Goal: Information Seeking & Learning: Learn about a topic

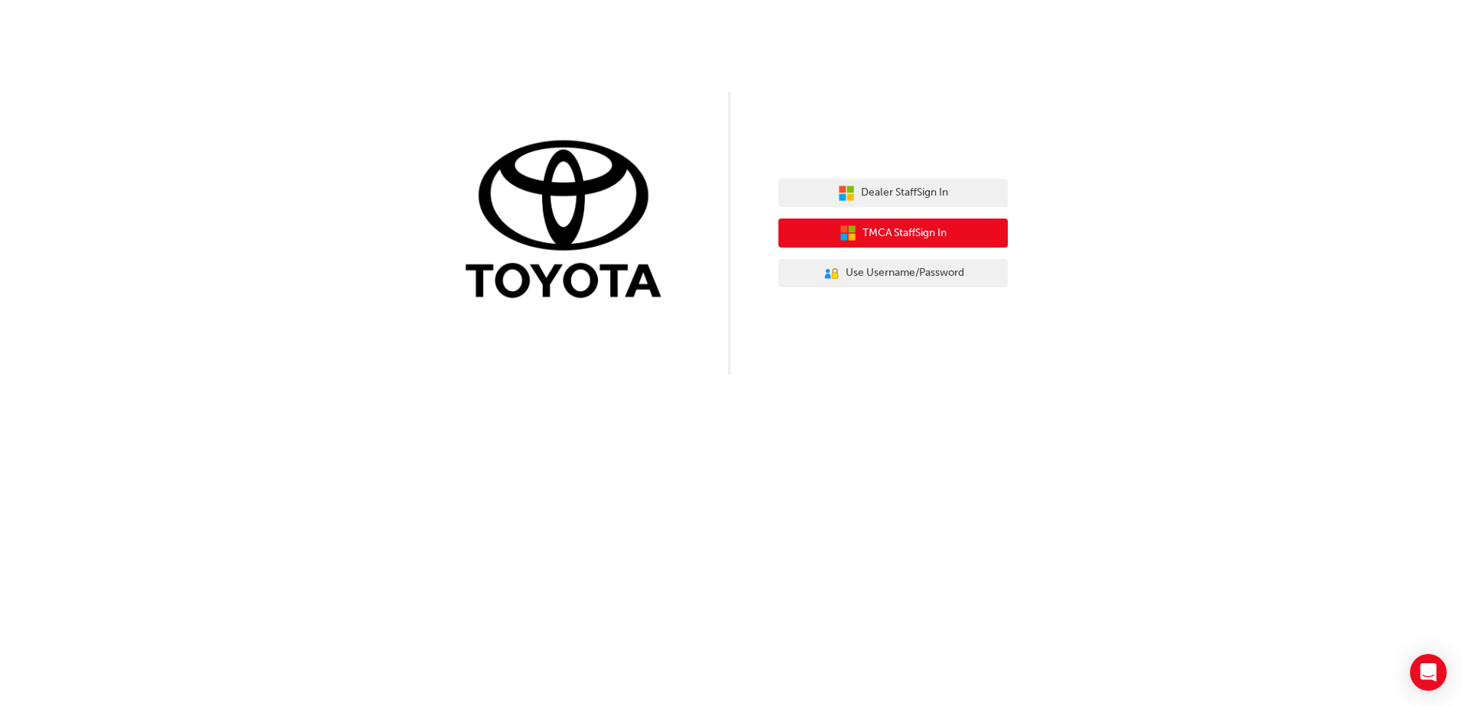
click at [933, 236] on span "TMCA Staff Sign In" at bounding box center [904, 234] width 84 height 18
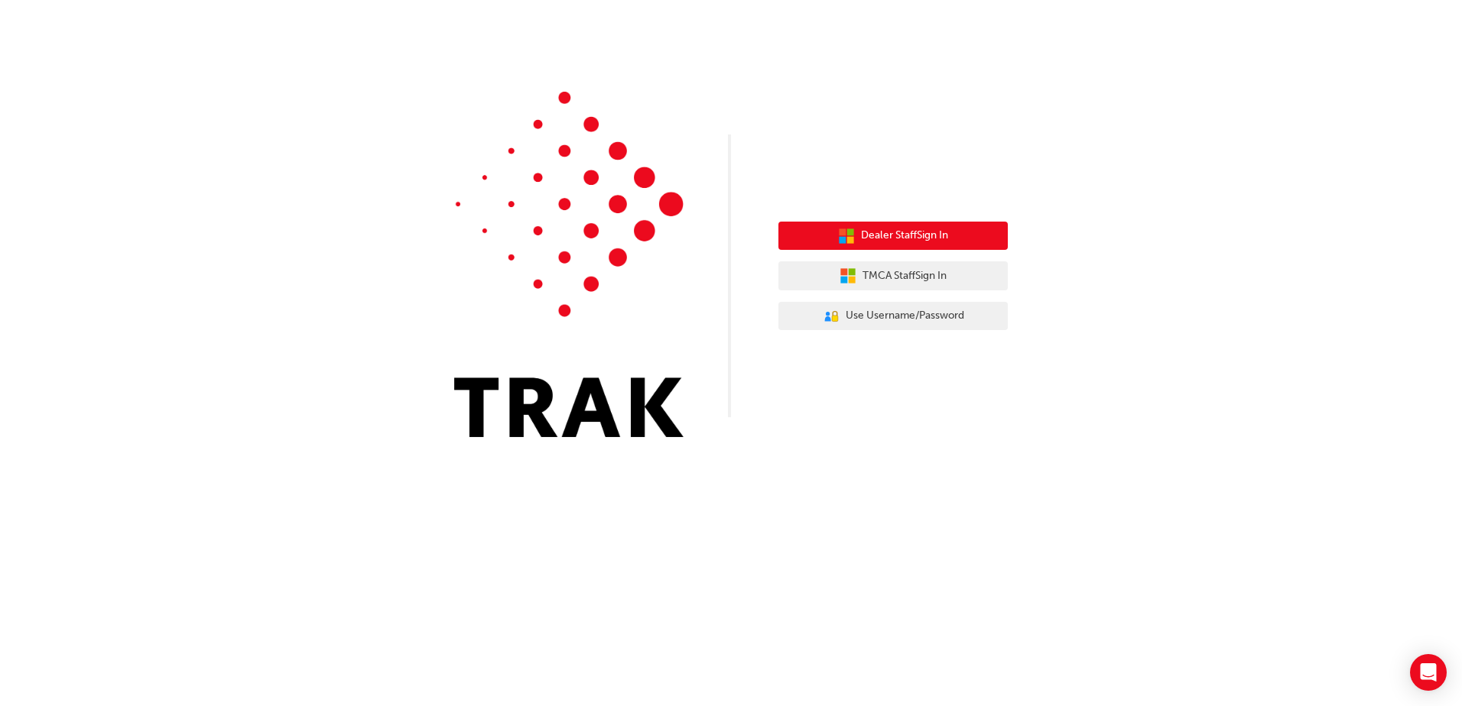
click at [917, 237] on span "Dealer Staff Sign In" at bounding box center [904, 236] width 87 height 18
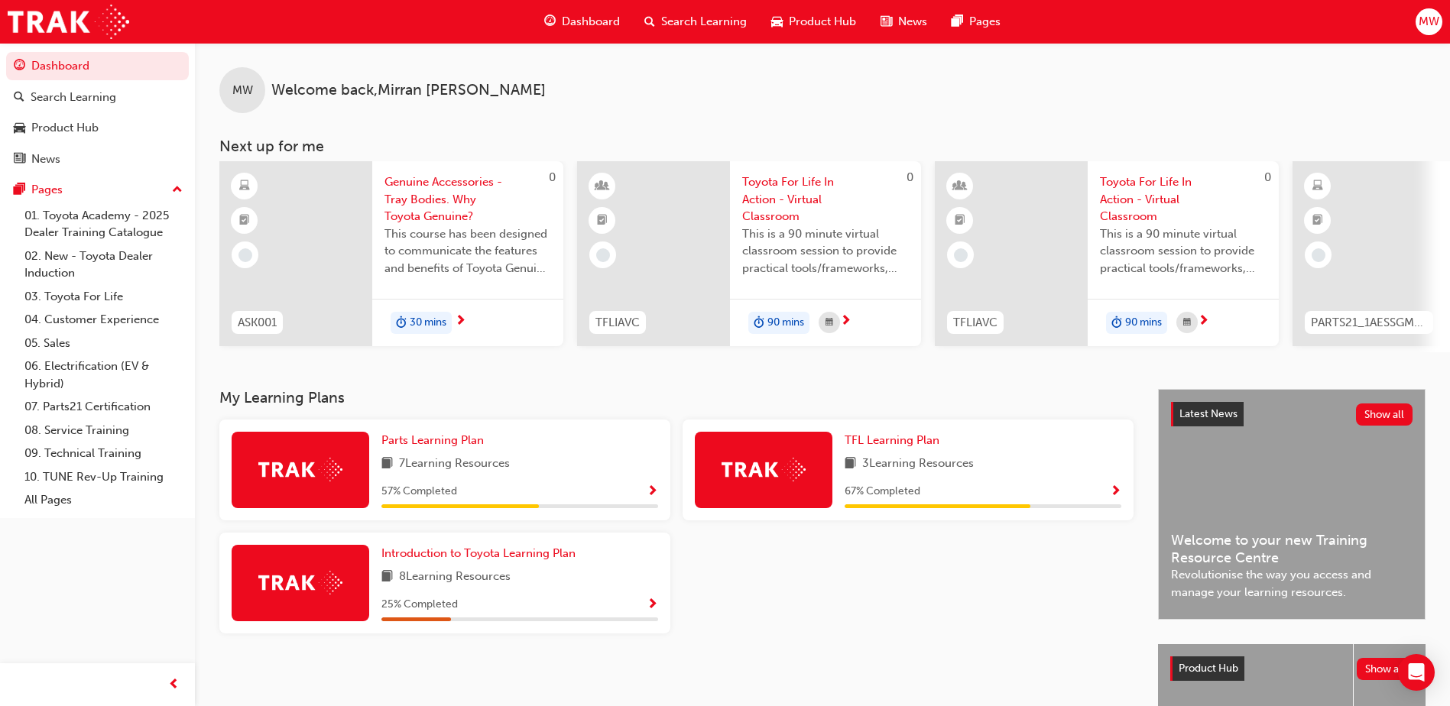
scroll to position [153, 0]
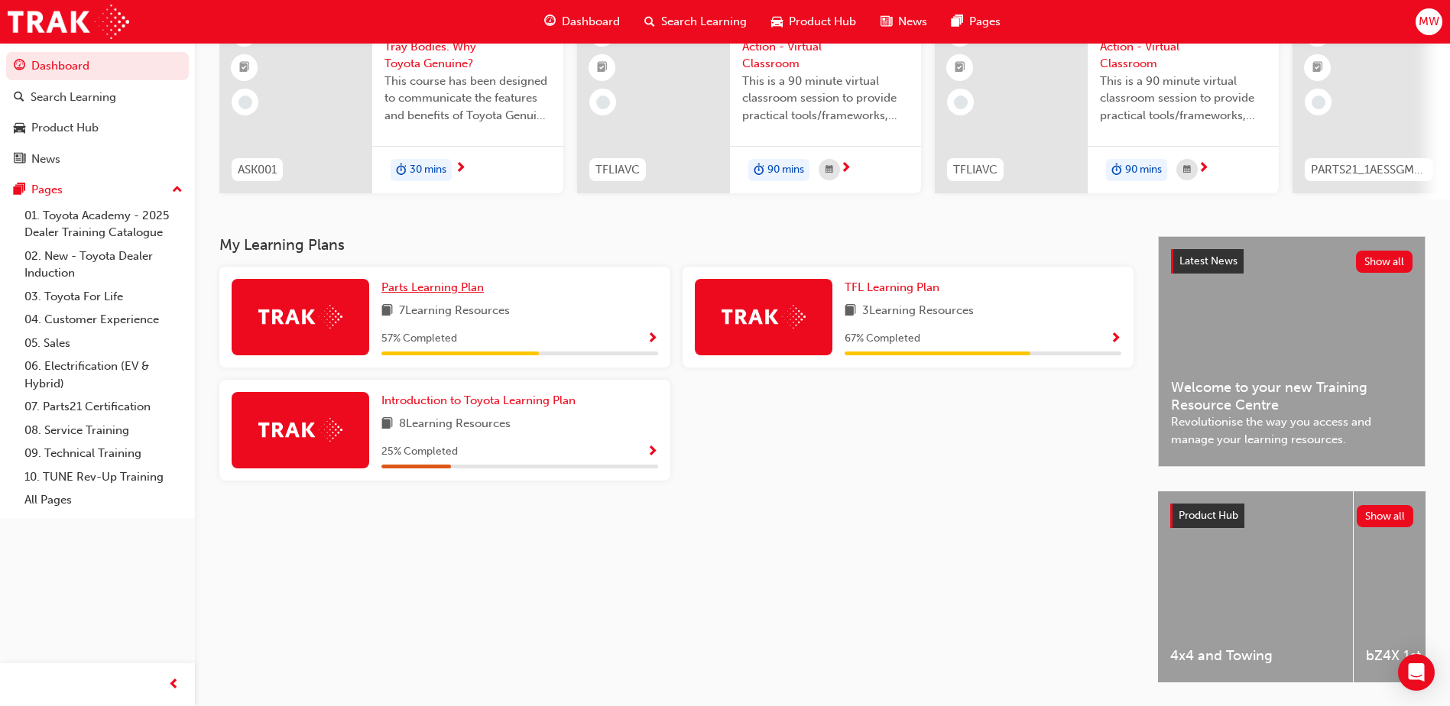
click at [437, 294] on span "Parts Learning Plan" at bounding box center [432, 288] width 102 height 14
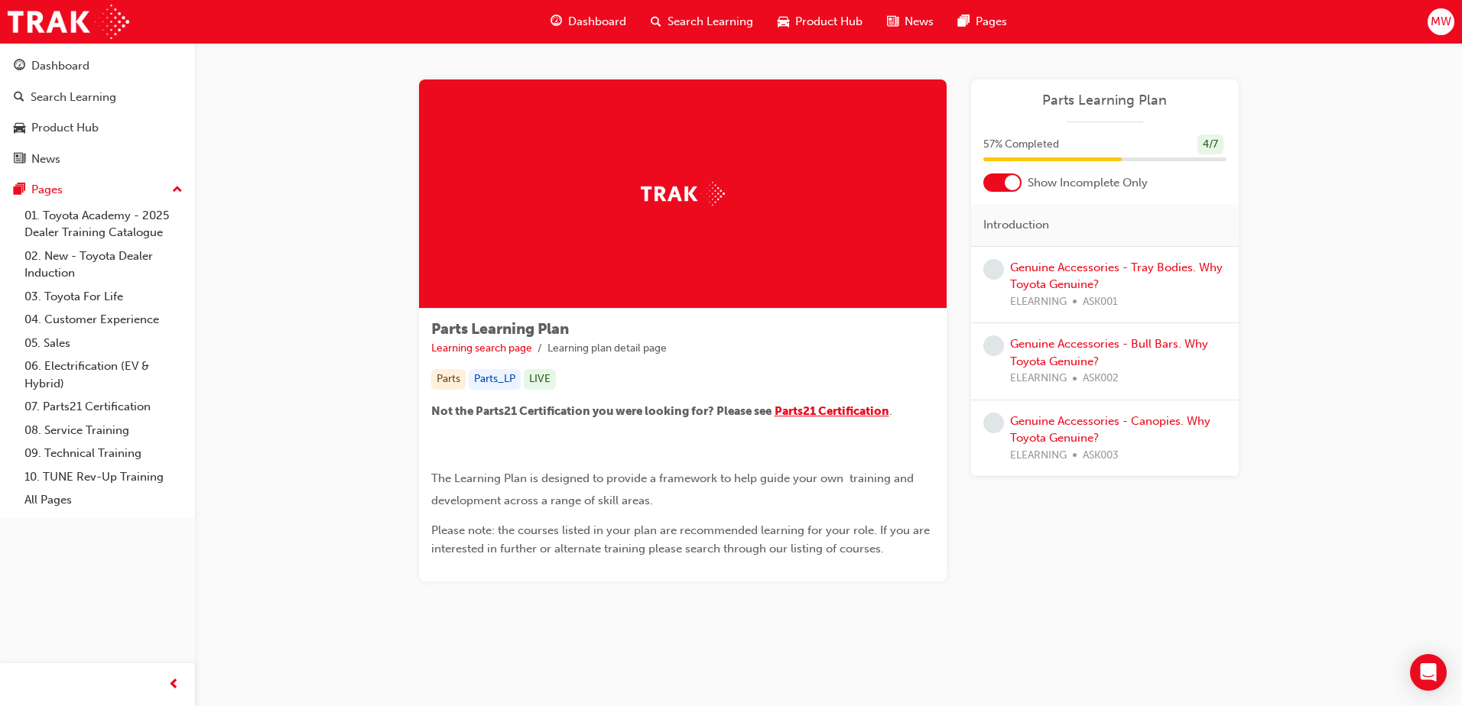
click at [811, 411] on span "Parts21 Certification" at bounding box center [831, 411] width 115 height 14
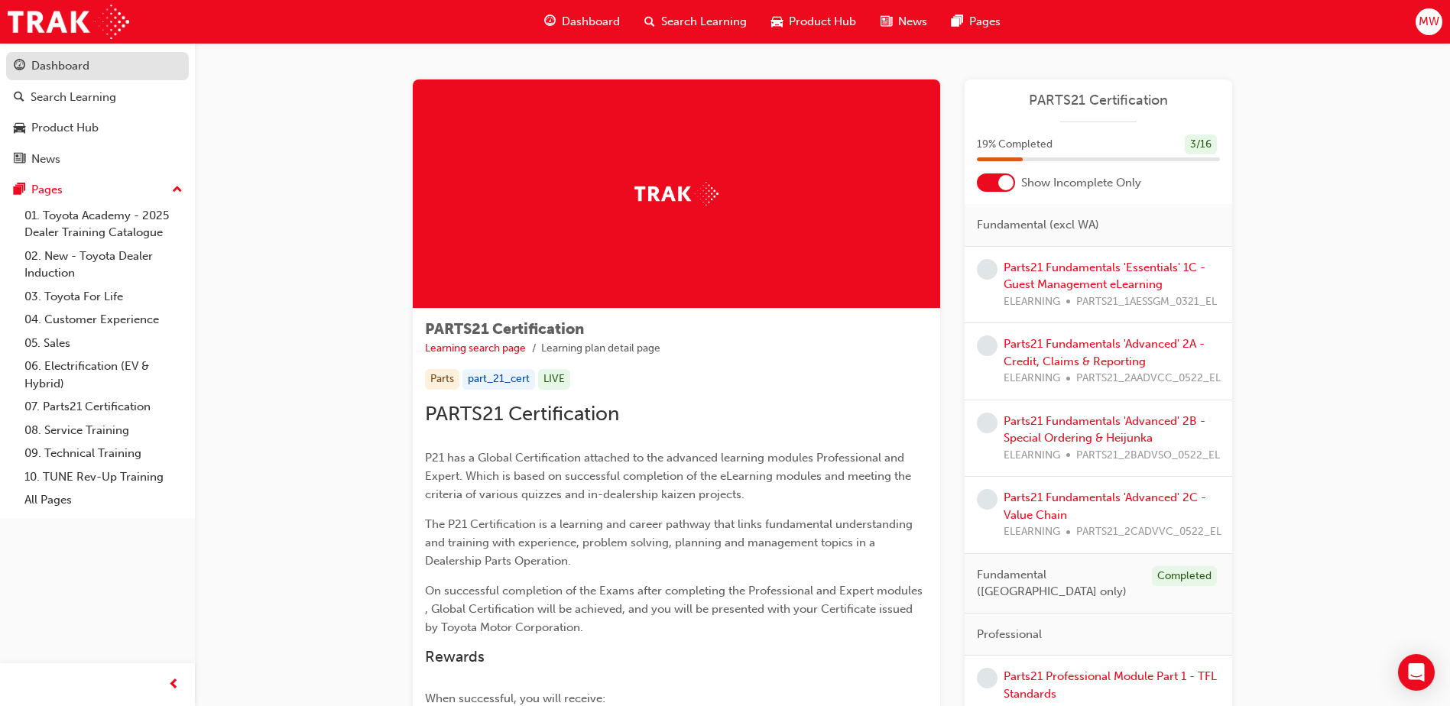
click at [63, 59] on div "Dashboard" at bounding box center [60, 66] width 58 height 18
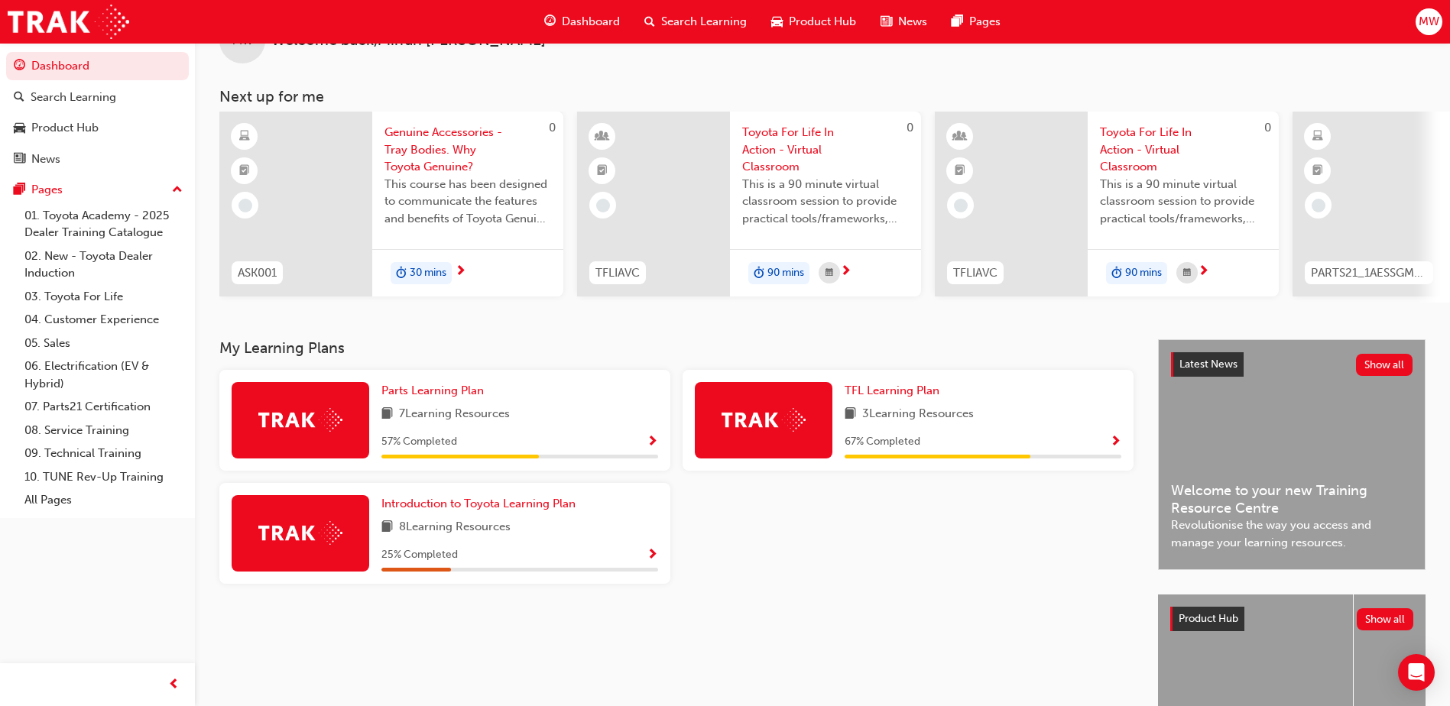
scroll to position [76, 0]
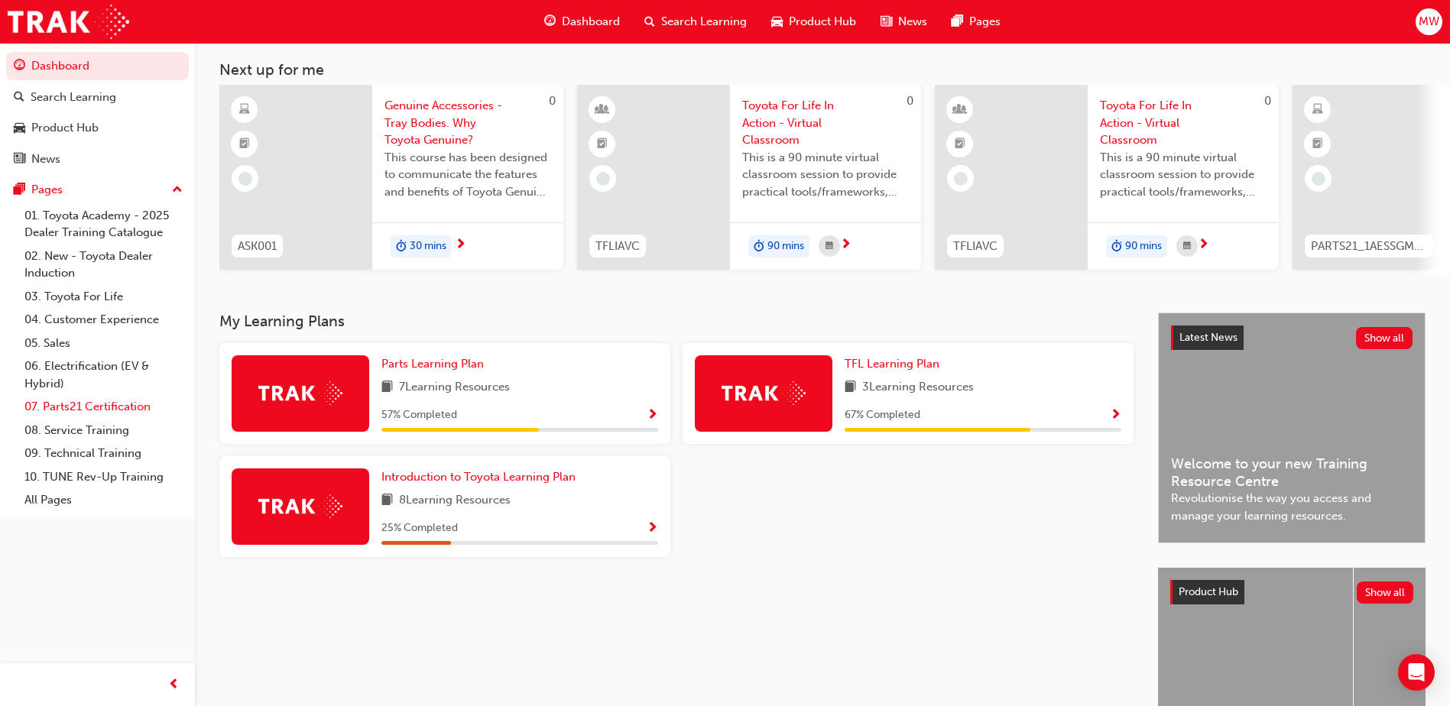
click at [73, 409] on link "07. Parts21 Certification" at bounding box center [103, 407] width 170 height 24
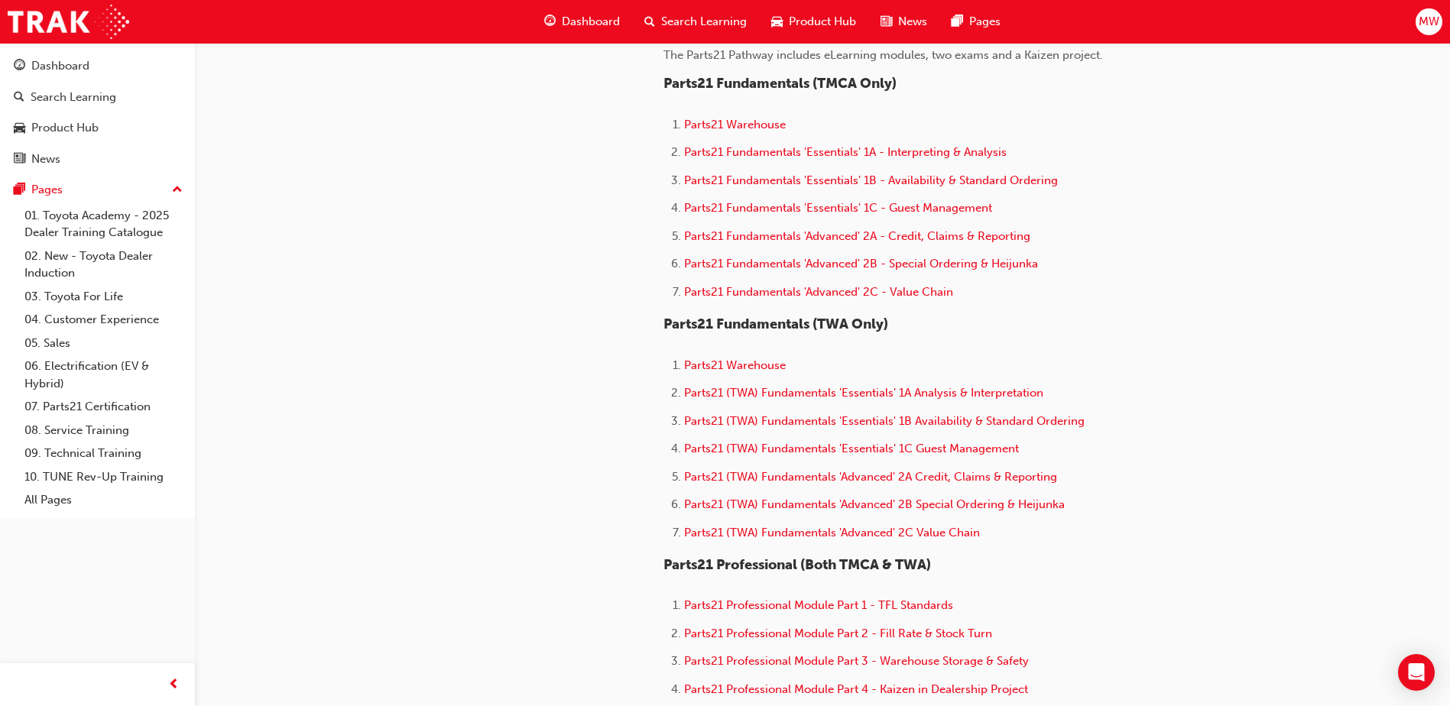
scroll to position [516, 0]
click at [735, 126] on span "Parts21 Warehouse" at bounding box center [735, 125] width 102 height 14
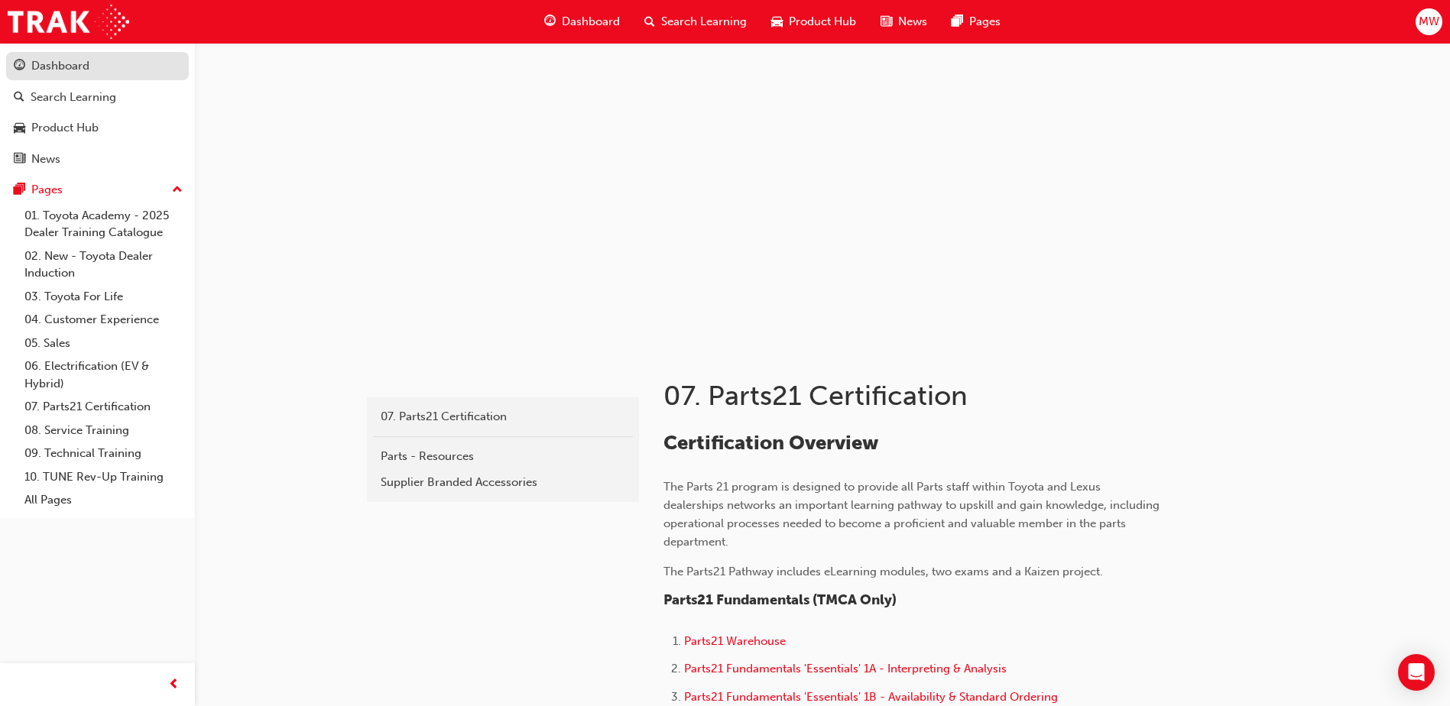
click at [76, 67] on div "Dashboard" at bounding box center [60, 66] width 58 height 18
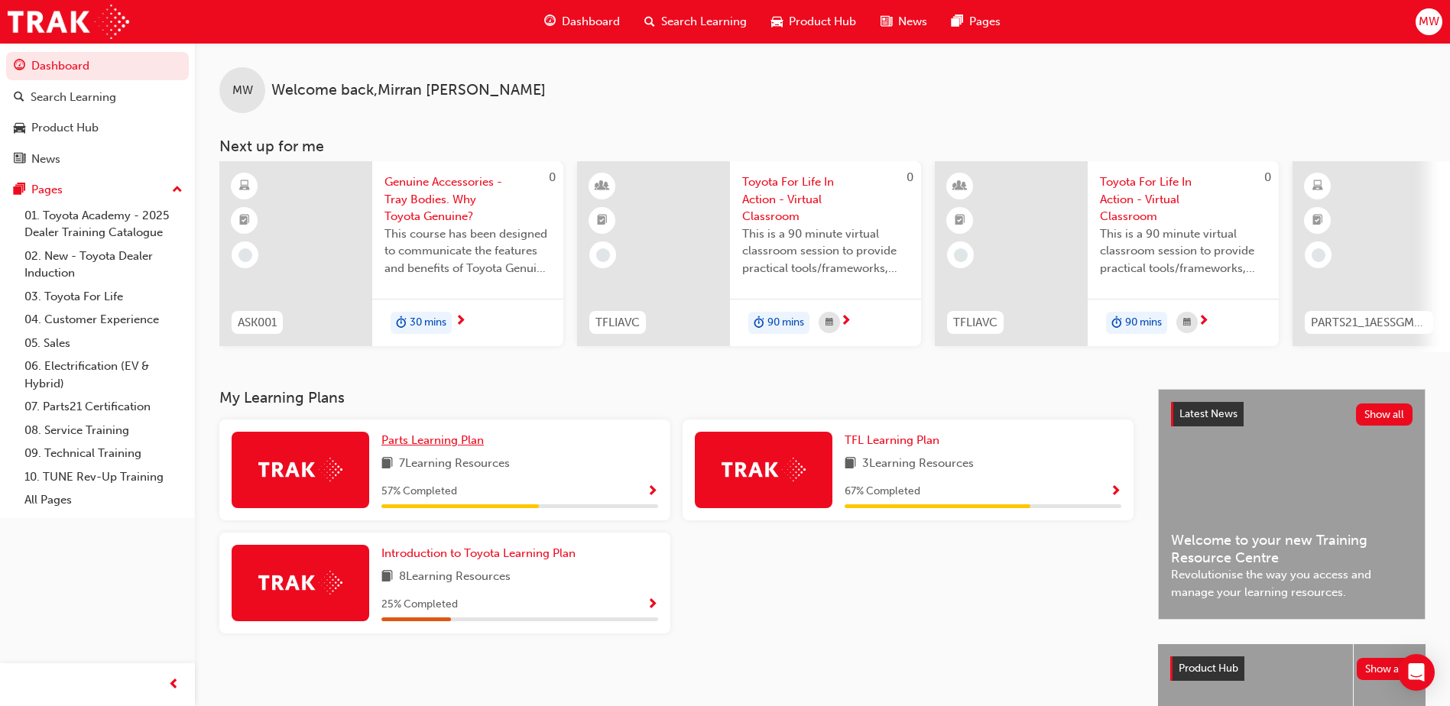
click at [436, 447] on span "Parts Learning Plan" at bounding box center [432, 440] width 102 height 14
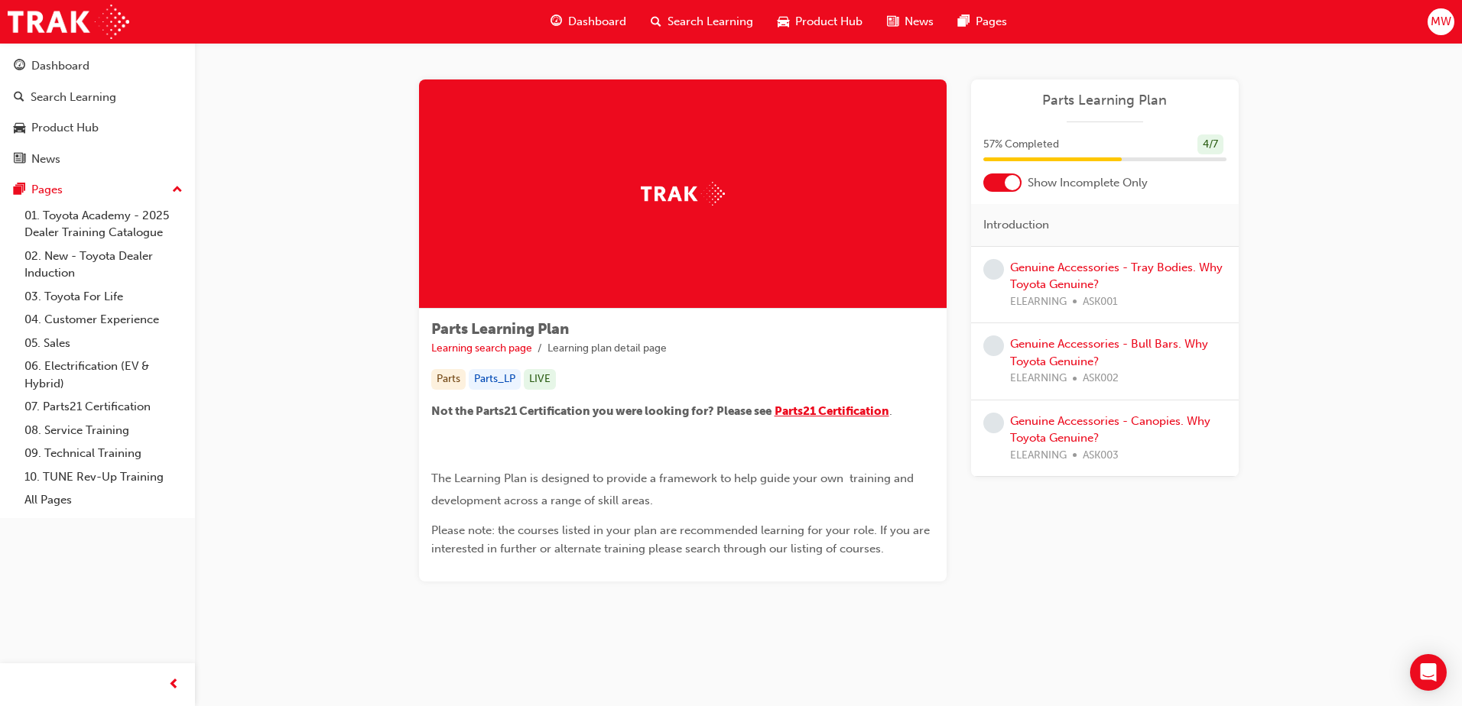
click at [842, 409] on span "Parts21 Certification" at bounding box center [831, 411] width 115 height 14
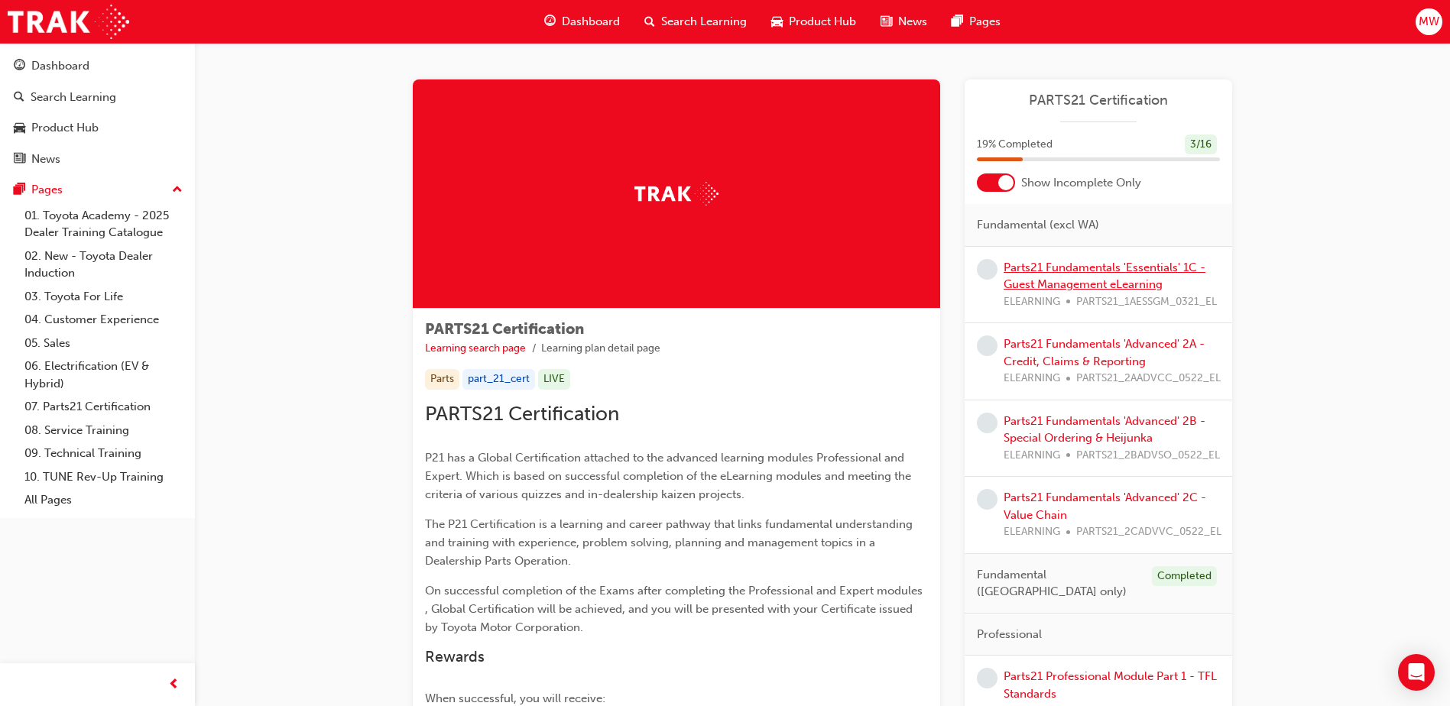
click at [1049, 286] on link "Parts21 Fundamentals 'Essentials' 1C - Guest Management eLearning" at bounding box center [1105, 276] width 202 height 31
